Goal: Task Accomplishment & Management: Manage account settings

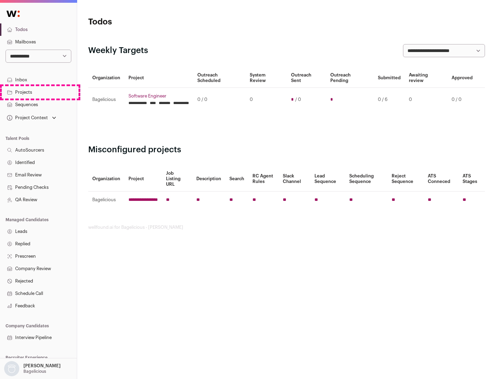
click at [38, 92] on link "Projects" at bounding box center [38, 92] width 77 height 12
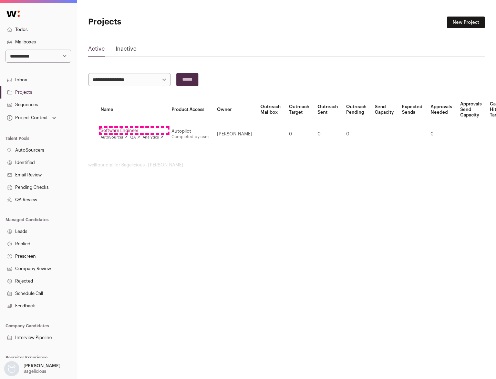
click at [134, 130] on link "Software Engineer" at bounding box center [131, 131] width 63 height 6
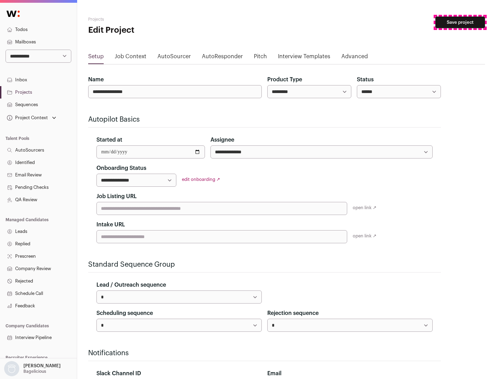
click at [460, 22] on button "Save project" at bounding box center [460, 23] width 50 height 12
